Goal: Task Accomplishment & Management: Complete application form

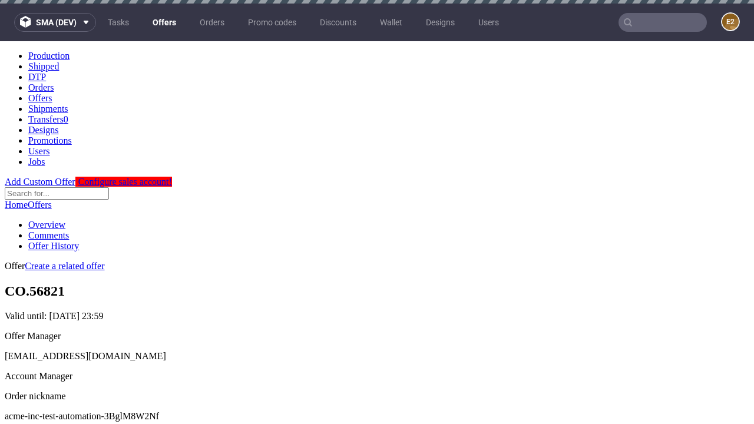
scroll to position [4, 0]
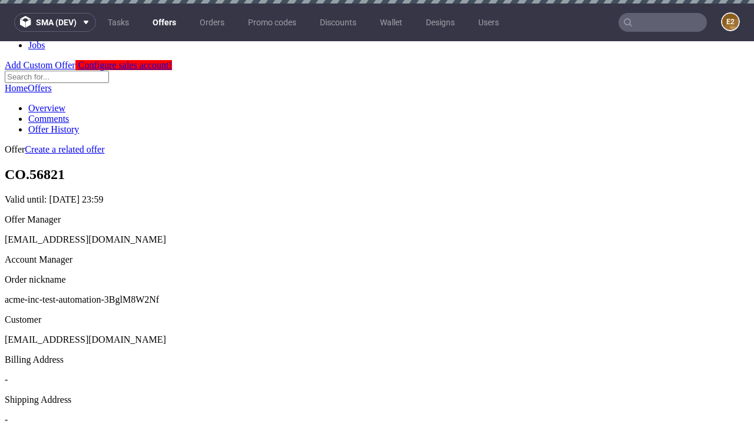
scroll to position [4, 0]
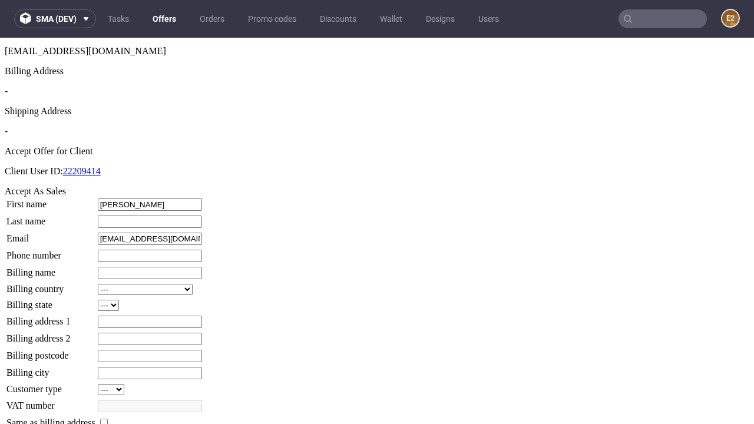
type input "[PERSON_NAME]"
type input "1509813888"
type input "Meredith70"
select select "13"
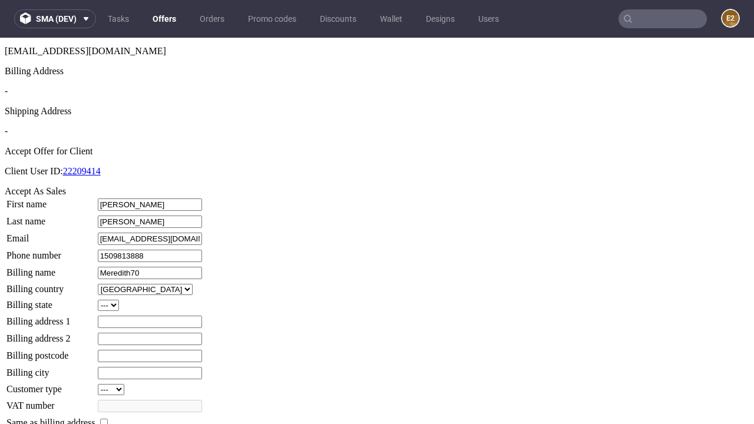
select select "132"
type input "Meredith70"
type input "[STREET_ADDRESS]"
type input "KW01 7NH"
type input "[GEOGRAPHIC_DATA]"
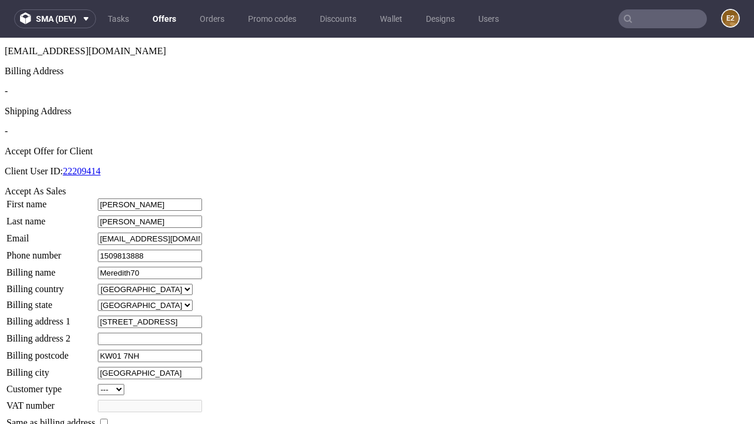
click at [108, 419] on input "checkbox" at bounding box center [104, 423] width 8 height 8
checkbox input "true"
type input "Meredith70"
select select "13"
type input "[STREET_ADDRESS]"
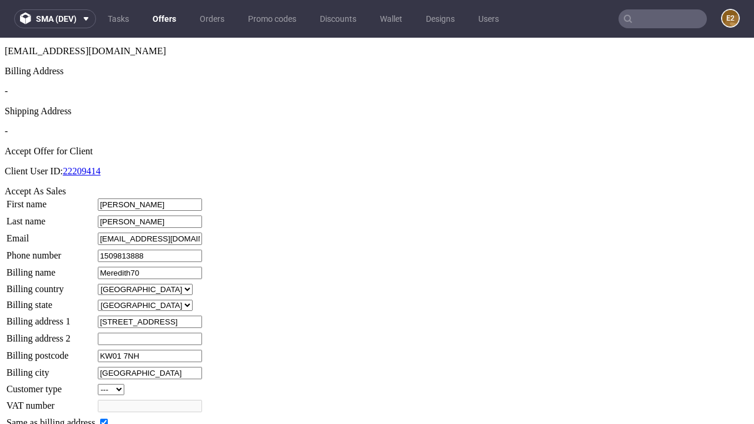
type input "KW01 7NH"
type input "[GEOGRAPHIC_DATA]"
select select "132"
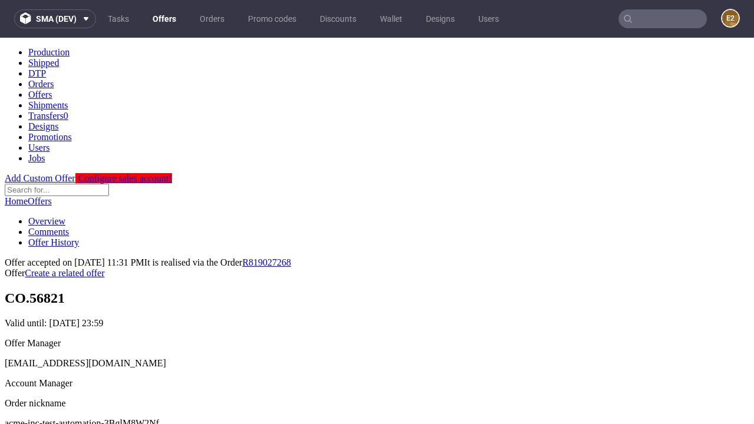
scroll to position [0, 0]
